Goal: Check status

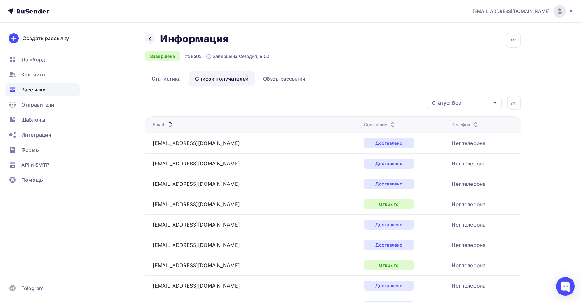
click at [33, 83] on div "Рассылки" at bounding box center [42, 89] width 75 height 13
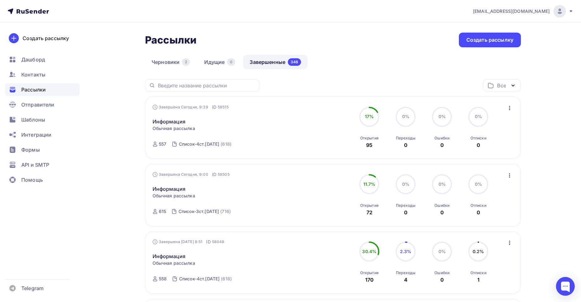
click at [169, 127] on span "Обычная рассылка" at bounding box center [174, 128] width 43 height 6
click at [175, 122] on link "Информация" at bounding box center [169, 122] width 33 height 8
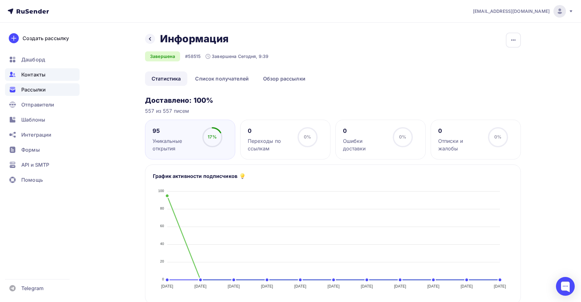
click at [37, 74] on span "Контакты" at bounding box center [33, 75] width 24 height 8
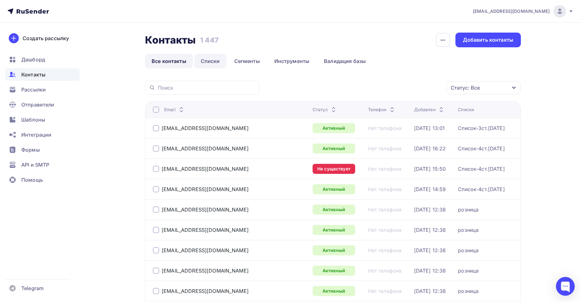
click at [208, 60] on link "Списки" at bounding box center [210, 61] width 32 height 14
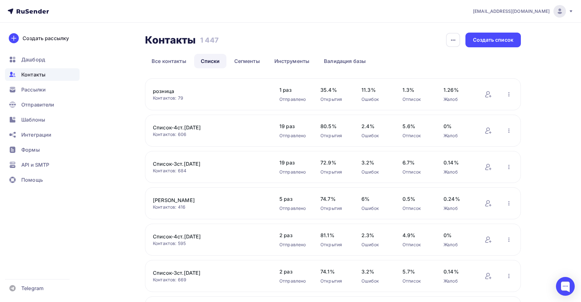
click at [169, 127] on link "Список-4ст.[DATE]" at bounding box center [206, 128] width 107 height 8
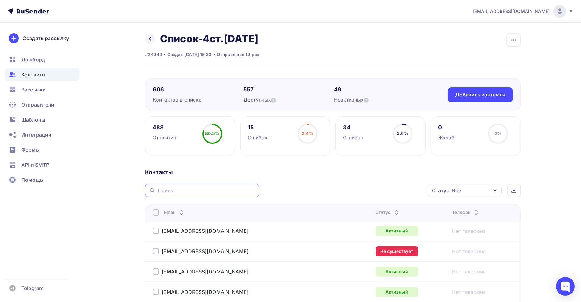
click at [164, 189] on input "text" at bounding box center [207, 190] width 98 height 7
paste input "[PERSON_NAME][EMAIL_ADDRESS][DOMAIN_NAME]"
type input "[PERSON_NAME][EMAIL_ADDRESS][DOMAIN_NAME]"
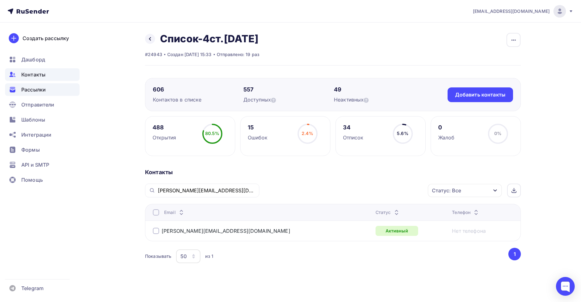
click at [39, 87] on span "Рассылки" at bounding box center [33, 90] width 24 height 8
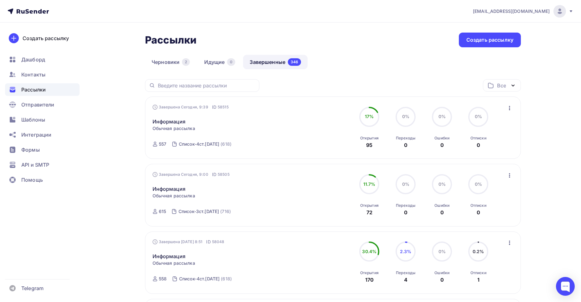
click at [258, 63] on link "Завершенные 346" at bounding box center [275, 62] width 65 height 14
click at [173, 122] on link "Информация" at bounding box center [169, 122] width 33 height 8
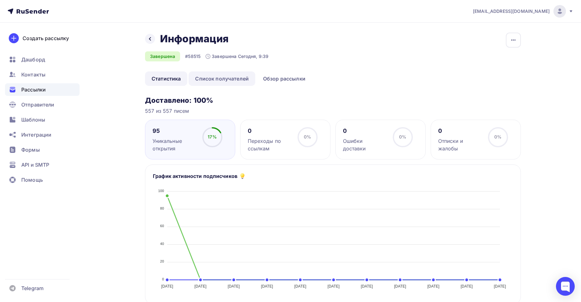
click at [219, 77] on link "Список получателей" at bounding box center [222, 78] width 67 height 14
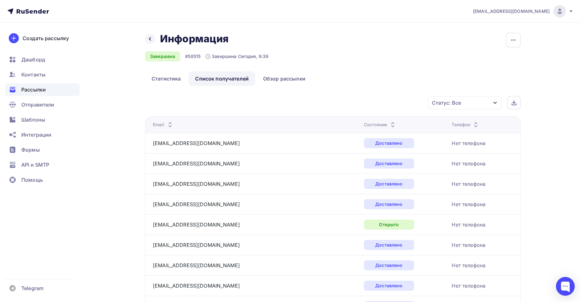
click at [172, 122] on icon at bounding box center [170, 123] width 8 height 8
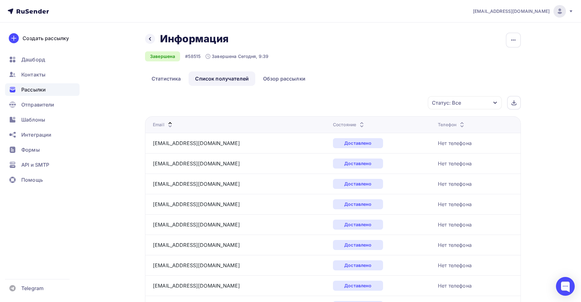
scroll to position [898, 0]
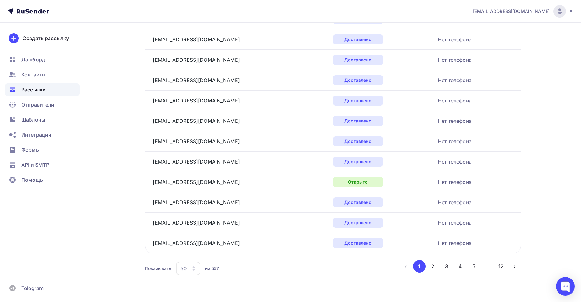
click at [475, 265] on button "5" at bounding box center [474, 266] width 13 height 13
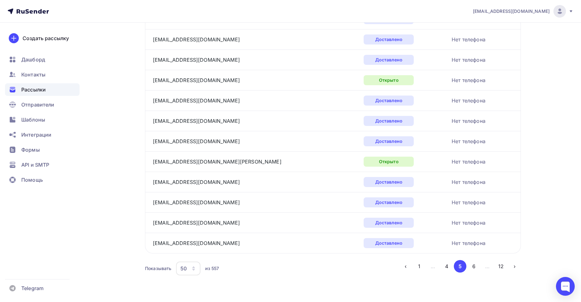
click at [475, 268] on button "6" at bounding box center [474, 266] width 13 height 13
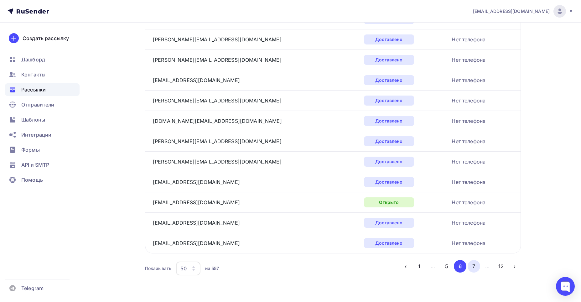
click at [475, 268] on button "7" at bounding box center [474, 266] width 13 height 13
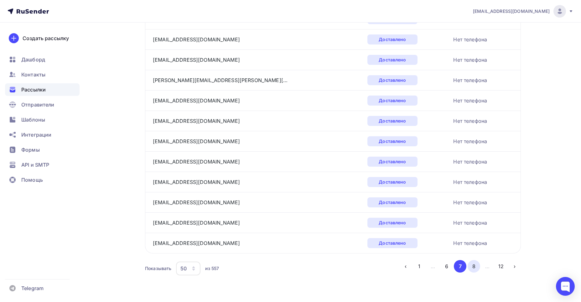
click at [473, 268] on button "8" at bounding box center [474, 266] width 13 height 13
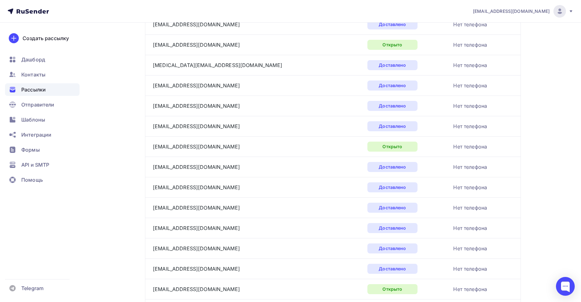
scroll to position [491, 0]
